Goal: Transaction & Acquisition: Obtain resource

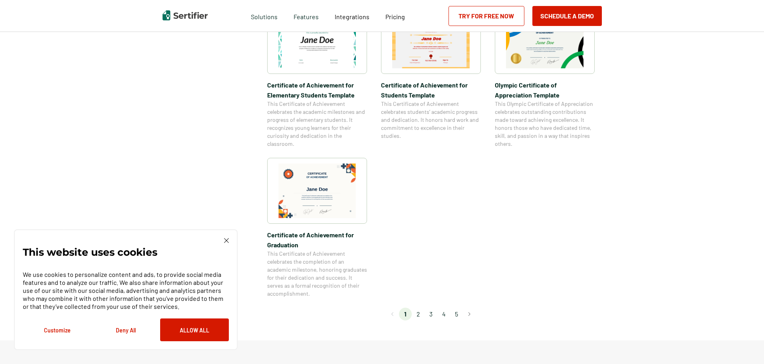
scroll to position [607, 0]
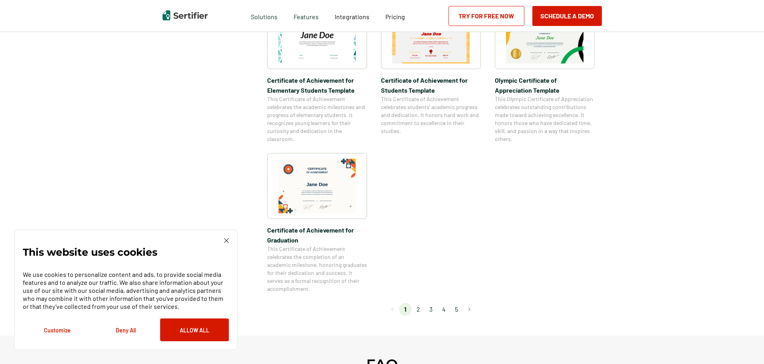
click at [574, 32] on div "Schedule a Demo Try for Free Now" at bounding box center [524, 16] width 153 height 32
click at [184, 333] on button "Allow All" at bounding box center [194, 329] width 69 height 23
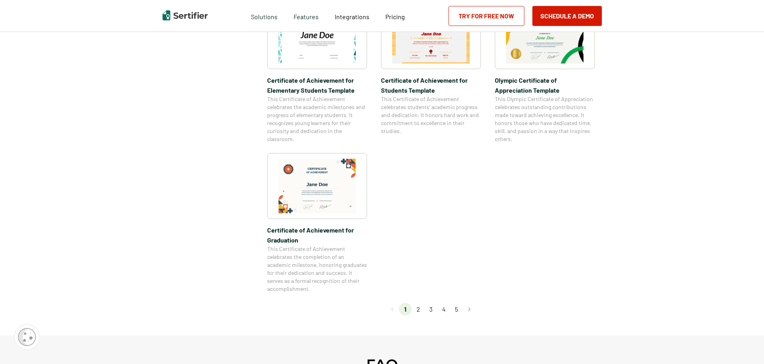
click at [542, 50] on img at bounding box center [544, 36] width 77 height 55
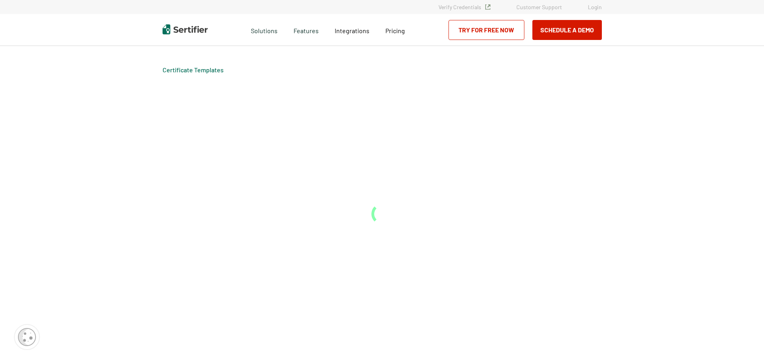
click at [542, 50] on div "Certificate Templates" at bounding box center [382, 205] width 479 height 318
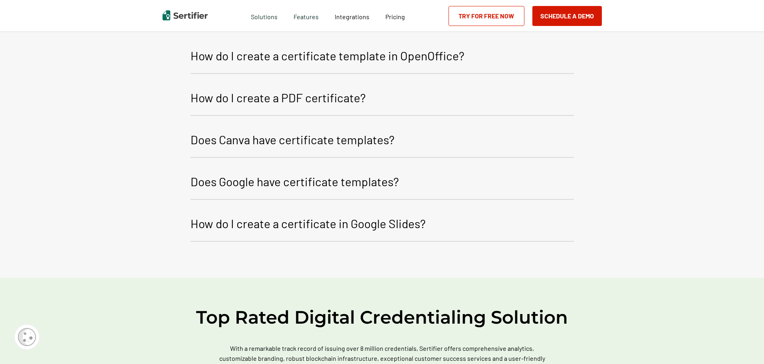
scroll to position [1186, 0]
click at [253, 59] on p "How do I create a certificate template in OpenOffice?" at bounding box center [327, 55] width 274 height 19
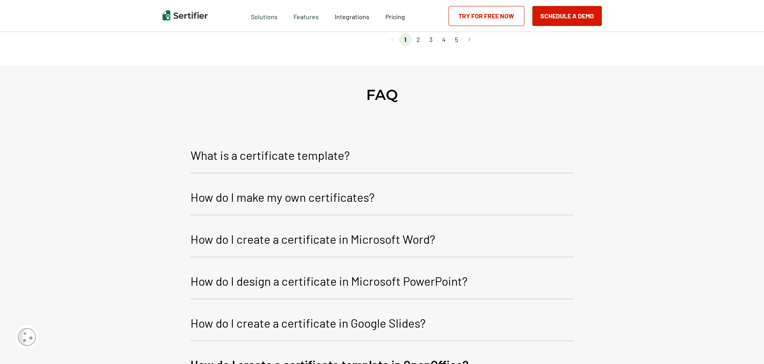
scroll to position [821, 0]
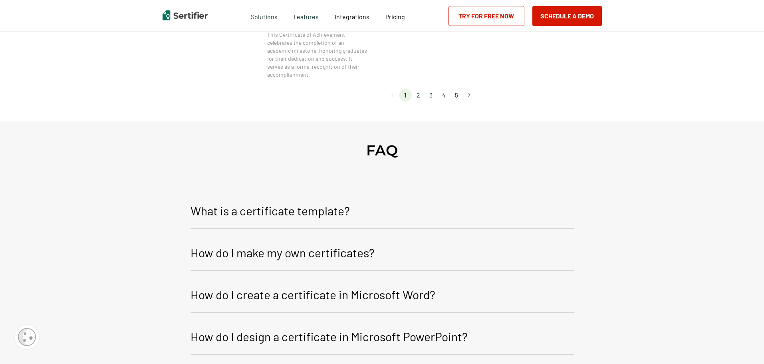
drag, startPoint x: 424, startPoint y: 95, endPoint x: 512, endPoint y: 129, distance: 94.5
click at [512, 129] on div "Certificate Templates Category Achievement Recognition Participation Completion…" at bounding box center [382, 21] width 764 height 1656
drag, startPoint x: 763, startPoint y: 168, endPoint x: 757, endPoint y: 131, distance: 37.7
drag, startPoint x: 766, startPoint y: 172, endPoint x: 656, endPoint y: 87, distance: 138.3
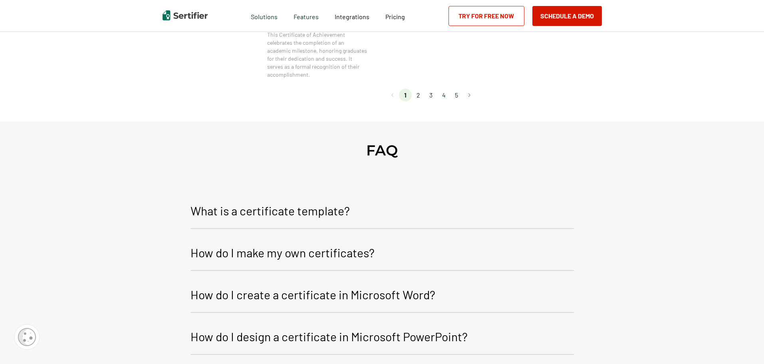
click at [656, 87] on div "Certificate Templates Category Achievement Recognition Participation Completion…" at bounding box center [382, 21] width 764 height 1656
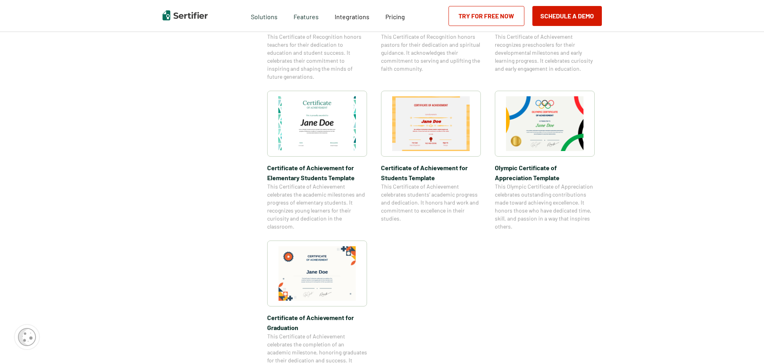
scroll to position [518, 0]
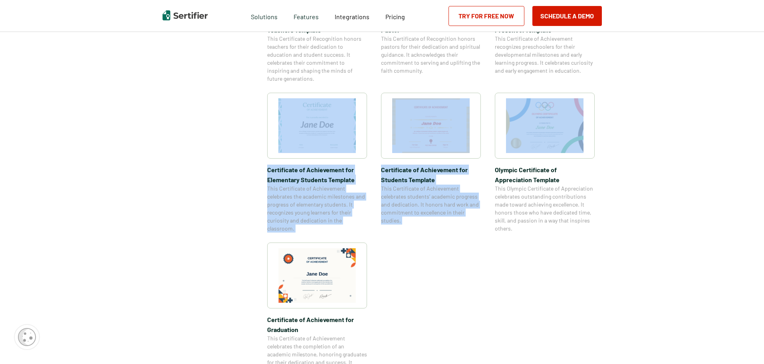
drag, startPoint x: 656, startPoint y: 87, endPoint x: 516, endPoint y: 103, distance: 141.0
click at [516, 103] on div "Certificate Templates Category Achievement Recognition Participation Completion…" at bounding box center [382, 324] width 764 height 1656
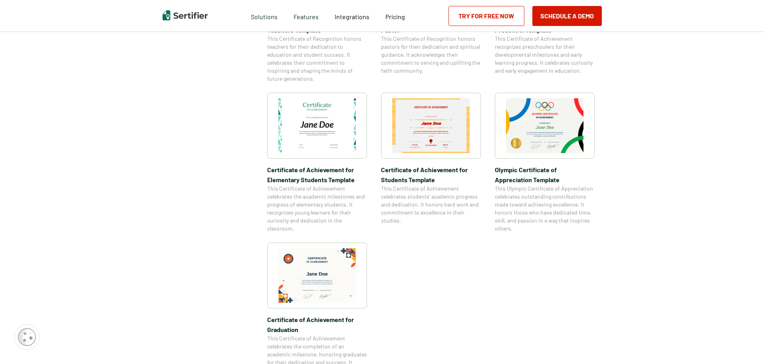
click at [668, 162] on div "Certificate Templates Category Achievement Recognition Participation Completion…" at bounding box center [382, 324] width 764 height 1656
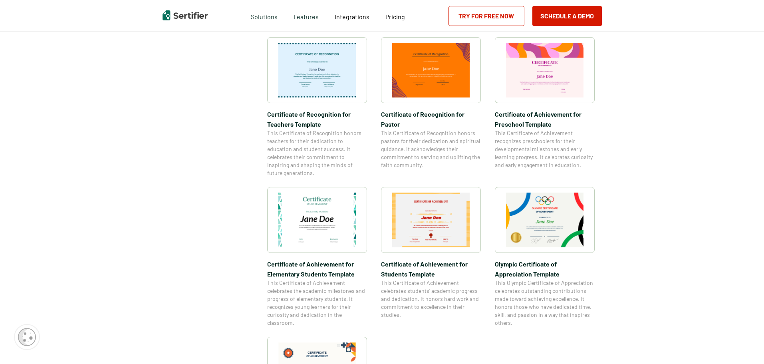
scroll to position [350, 0]
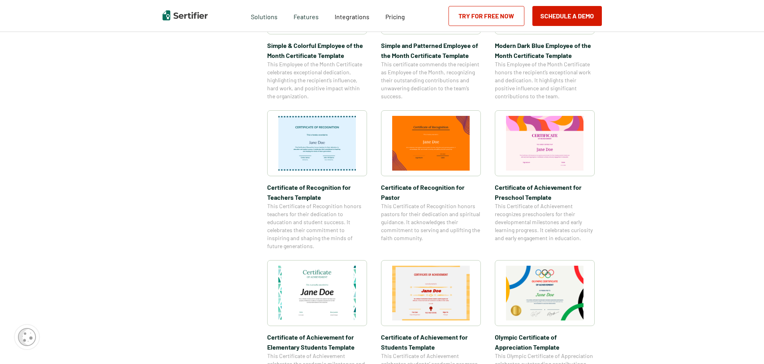
click at [434, 139] on img at bounding box center [430, 143] width 77 height 55
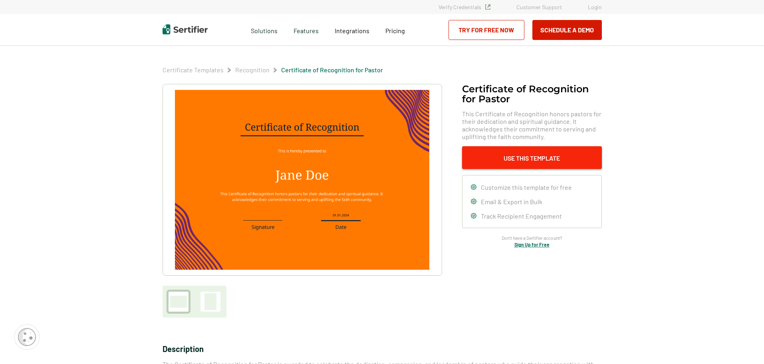
click at [527, 158] on button "Use This Template" at bounding box center [532, 157] width 140 height 23
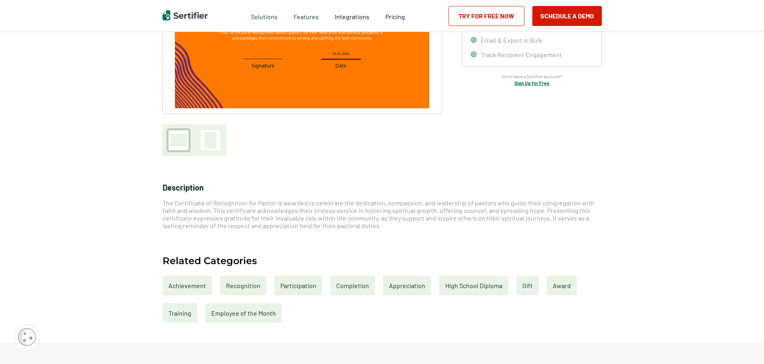
scroll to position [176, 0]
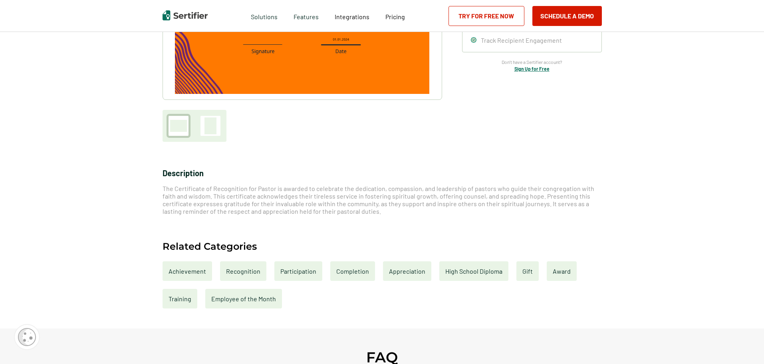
click at [185, 125] on div at bounding box center [178, 126] width 17 height 12
click at [470, 17] on link "Try for Free Now" at bounding box center [486, 16] width 76 height 20
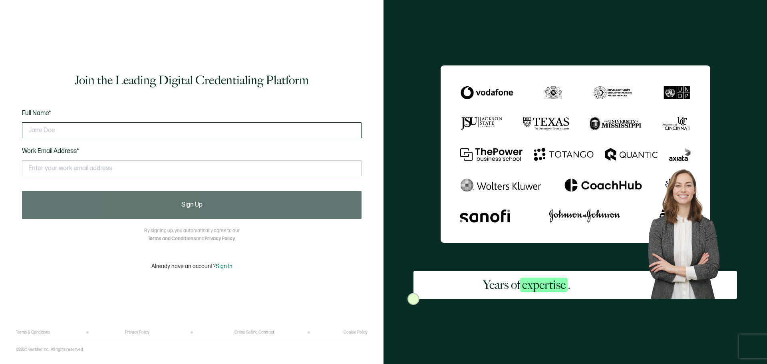
click at [67, 128] on input "text" at bounding box center [191, 130] width 339 height 16
type input "[PERSON_NAME]"
click at [38, 169] on input "text" at bounding box center [191, 168] width 339 height 16
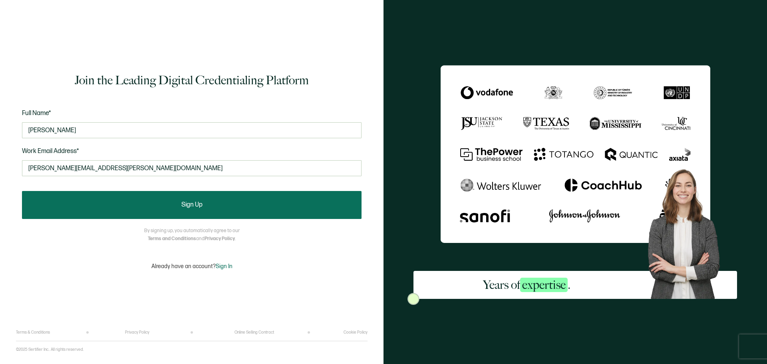
type input "[PERSON_NAME][EMAIL_ADDRESS][PERSON_NAME][DOMAIN_NAME]"
click at [147, 204] on button "Sign Up" at bounding box center [191, 205] width 339 height 28
